Goal: Information Seeking & Learning: Check status

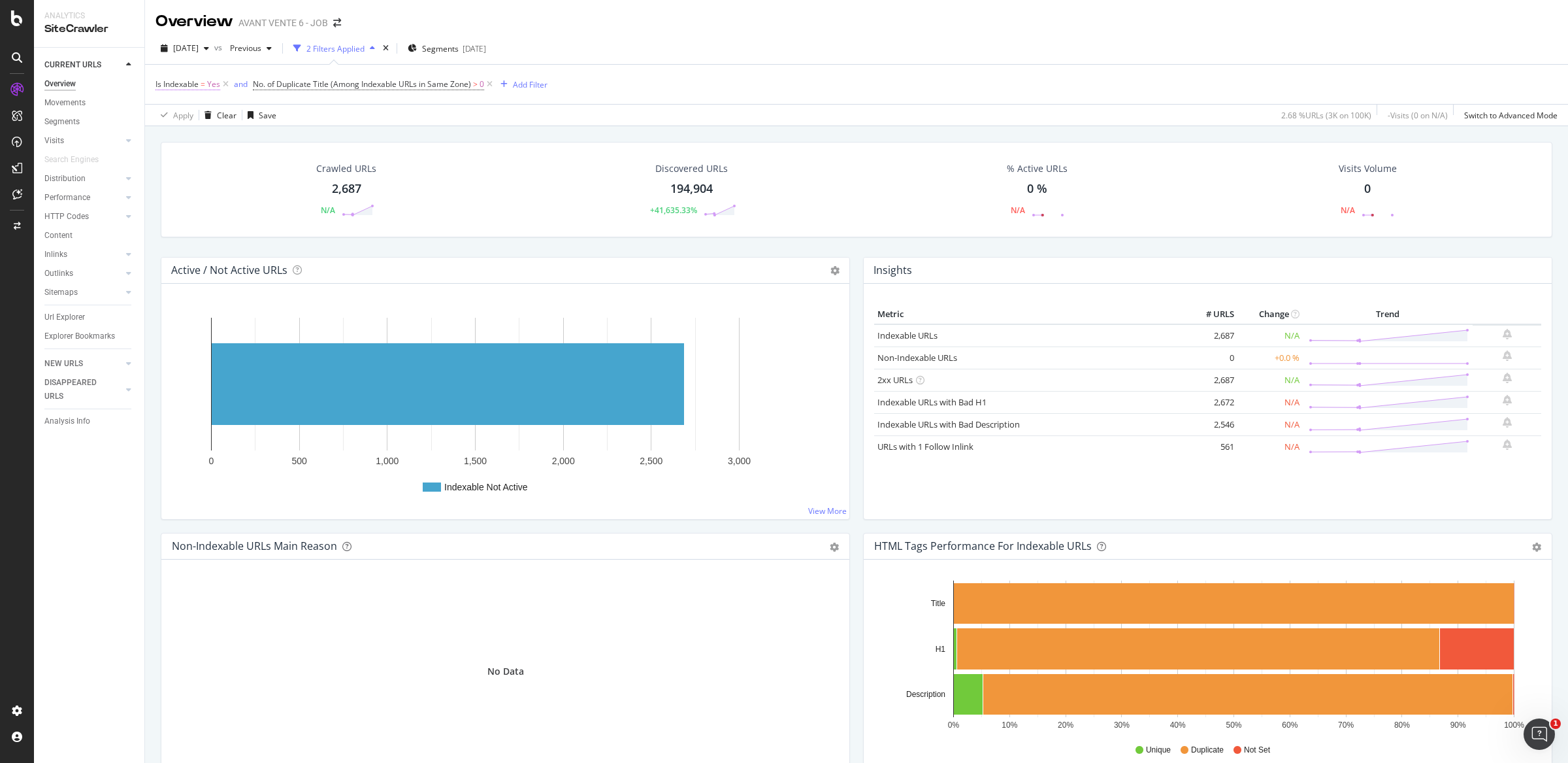
drag, startPoint x: 223, startPoint y: 80, endPoint x: 249, endPoint y: 83, distance: 26.2
click at [223, 80] on icon at bounding box center [225, 84] width 11 height 13
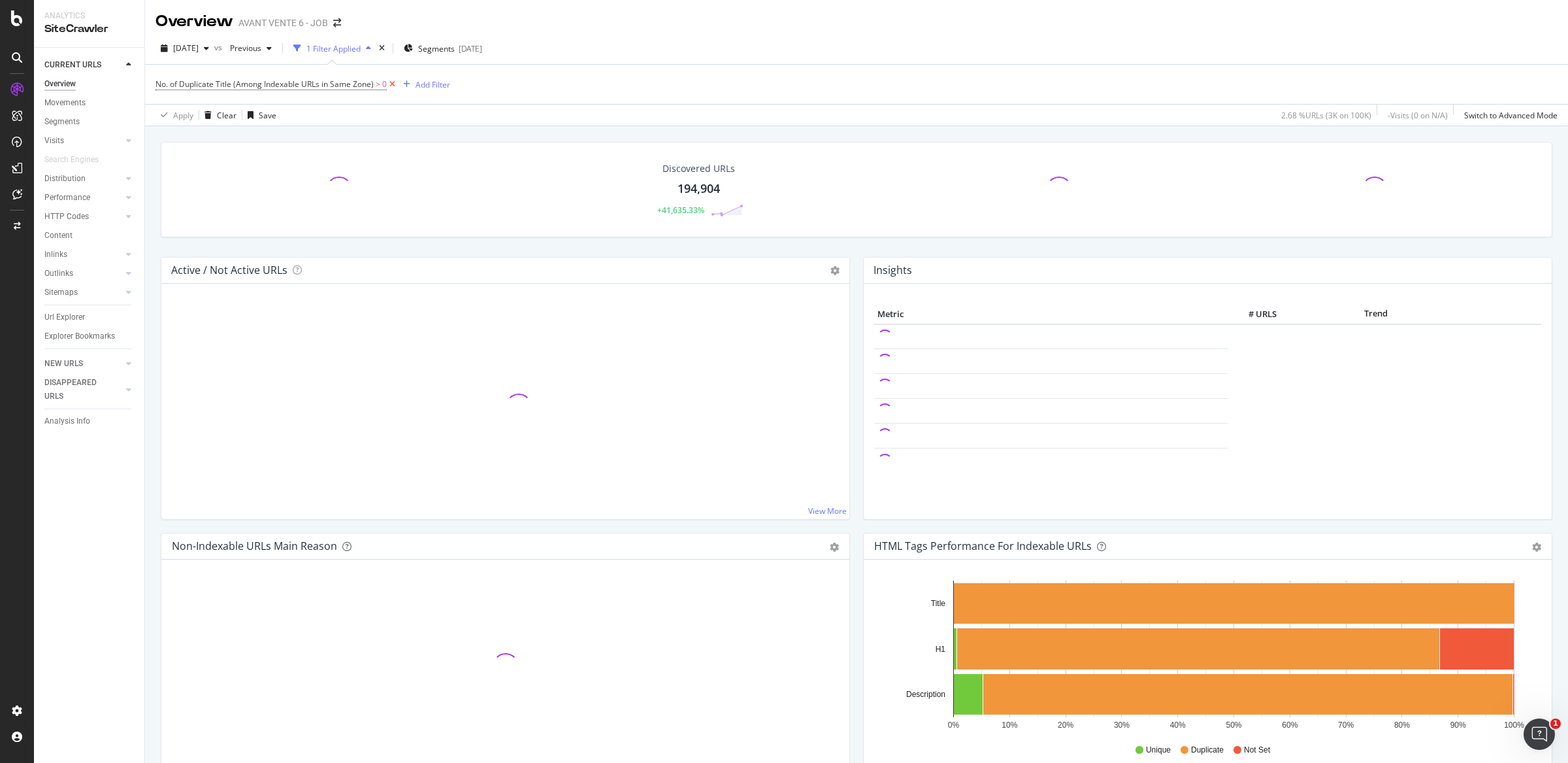
click at [392, 84] on icon at bounding box center [392, 84] width 11 height 13
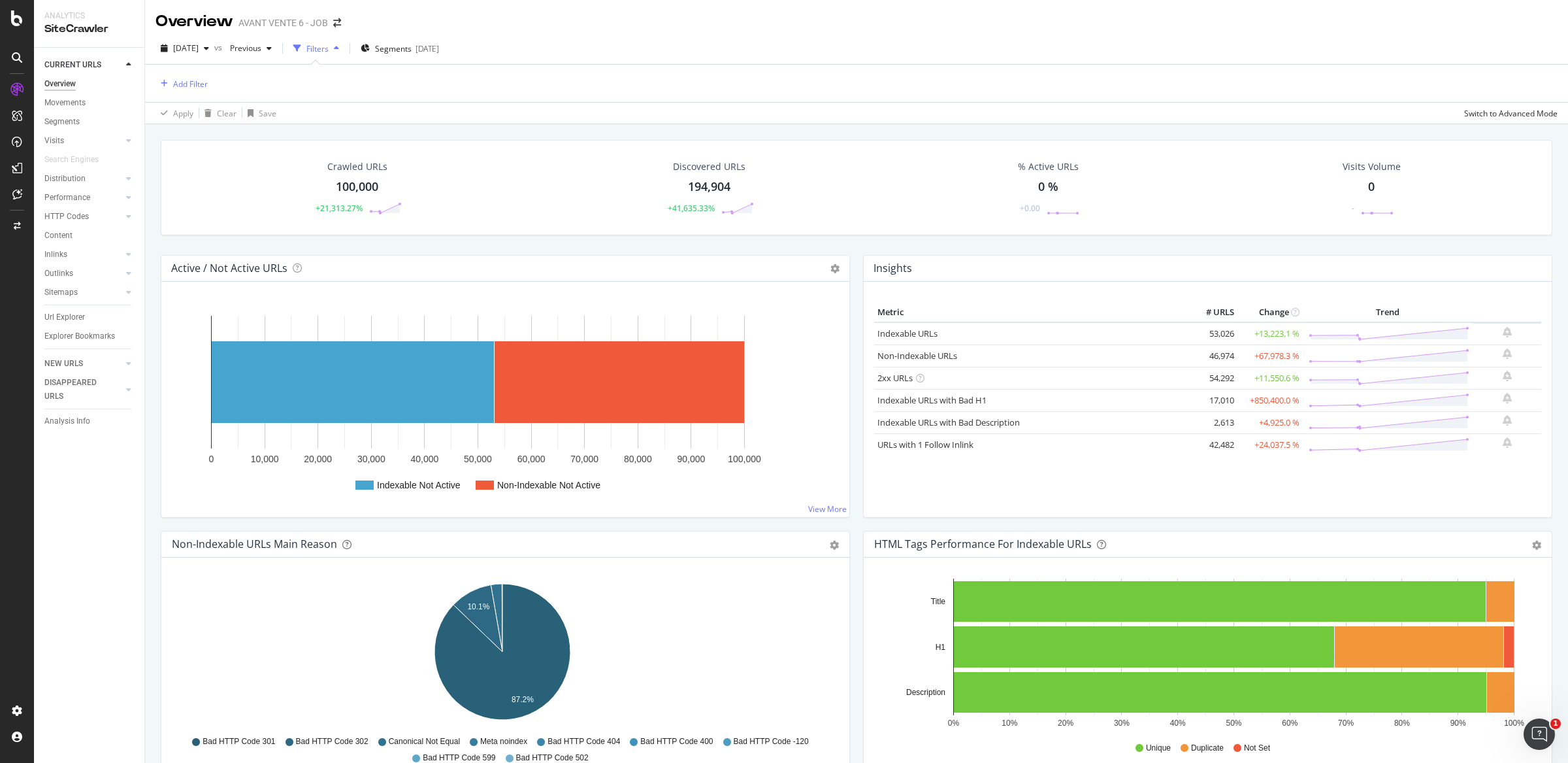
click at [847, 266] on div "Active / Not Active URLs Chart (by Value) Chart (by Percentage) Table Expand Ex…" at bounding box center [505, 393] width 702 height 276
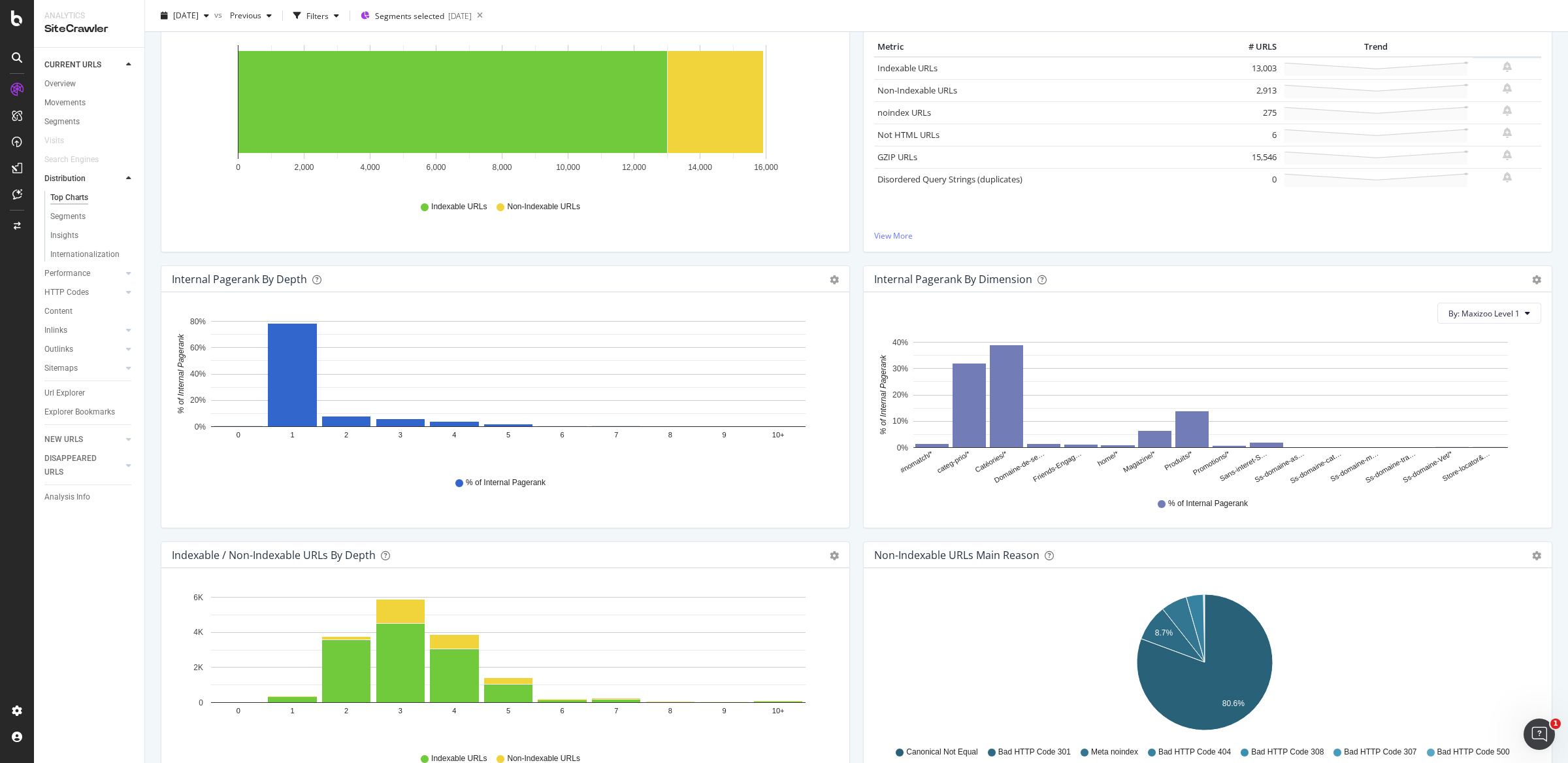
scroll to position [47, 0]
